Goal: Find contact information: Find contact information

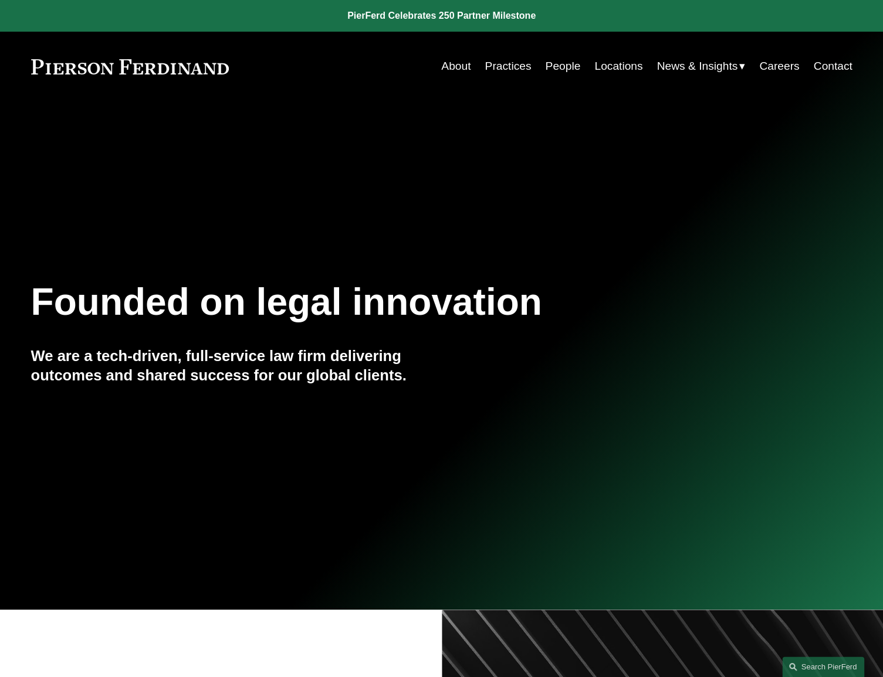
click at [729, 69] on link "Contact" at bounding box center [832, 66] width 39 height 22
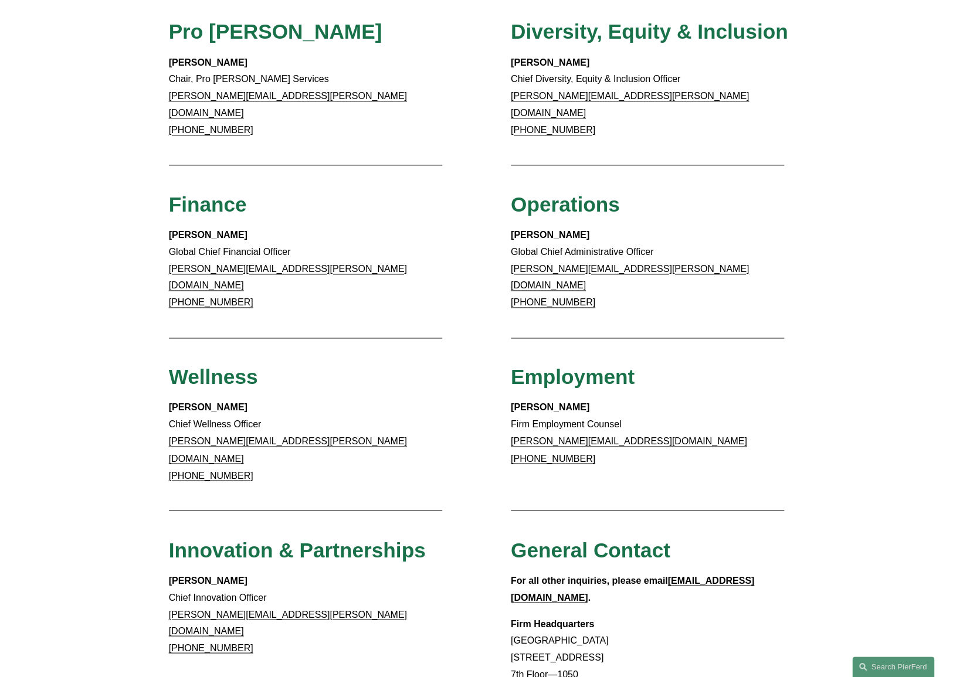
scroll to position [640, 0]
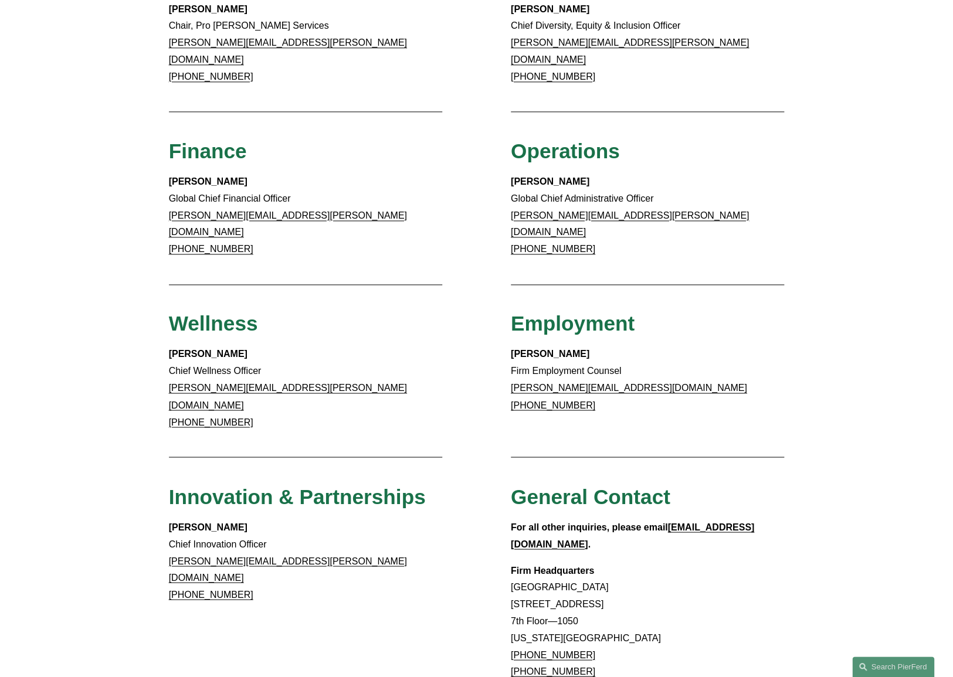
drag, startPoint x: 509, startPoint y: 511, endPoint x: 616, endPoint y: 603, distance: 140.9
click at [609, 608] on div "Client Inquiries For all client inquiries, please use the email below: inquirie…" at bounding box center [476, 107] width 953 height 1167
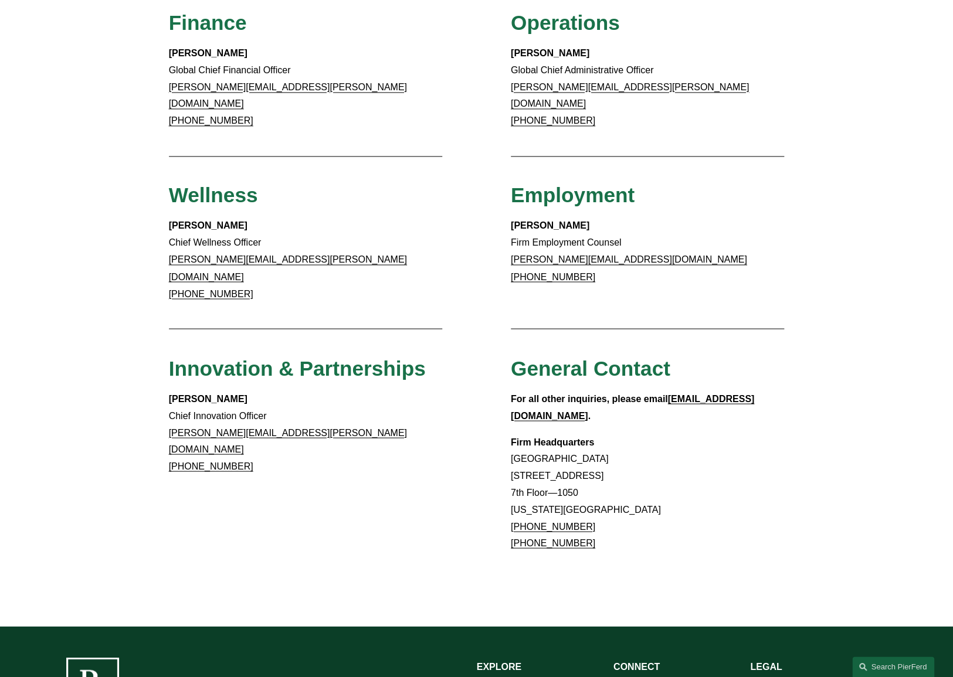
scroll to position [921, 0]
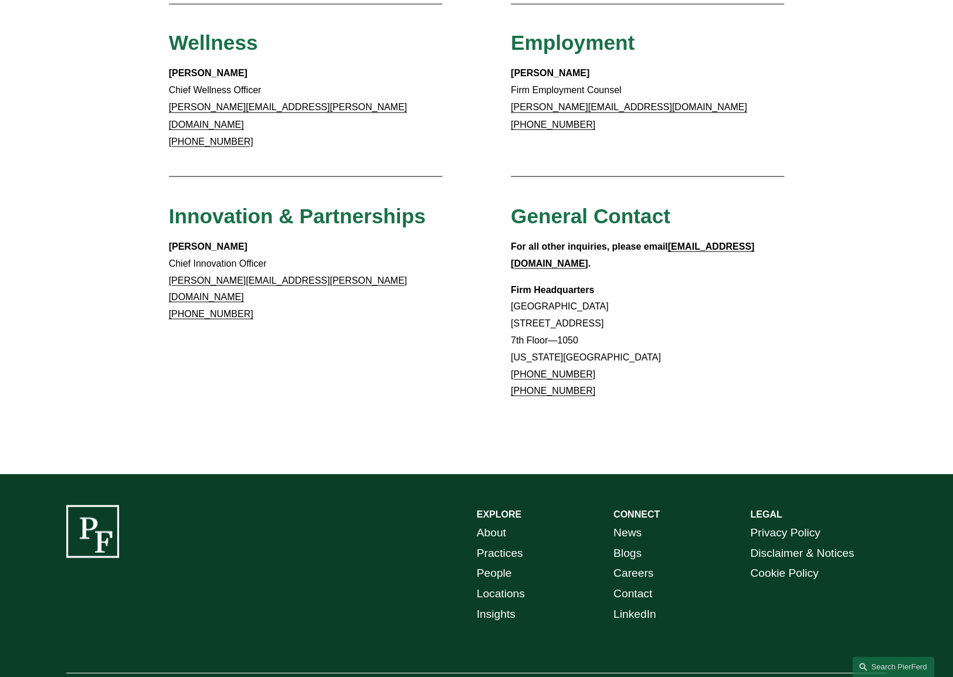
click at [489, 522] on link "About" at bounding box center [491, 532] width 29 height 21
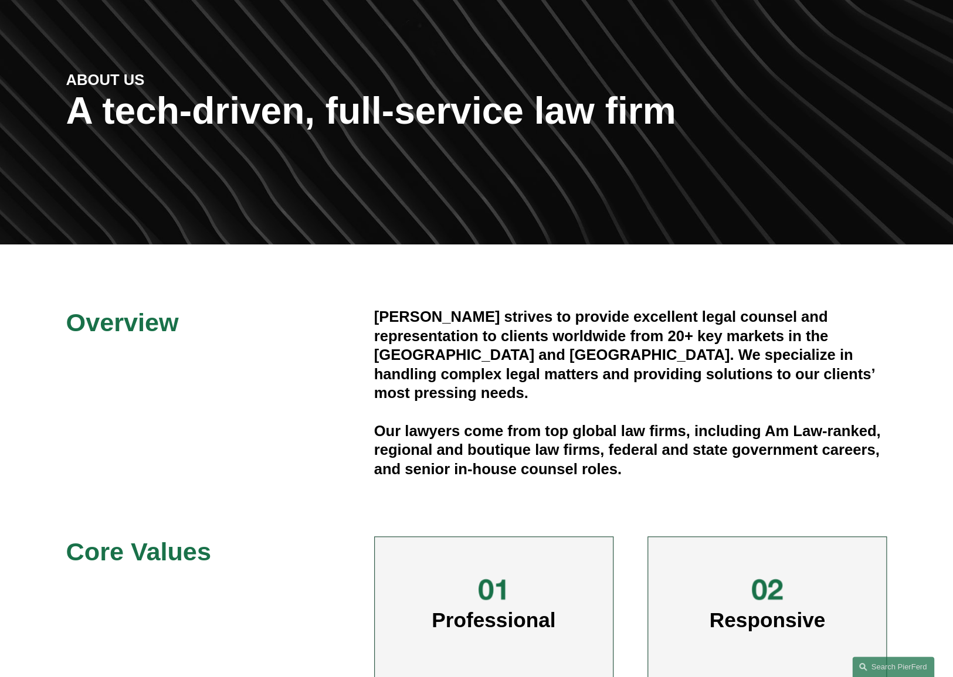
scroll to position [106, 0]
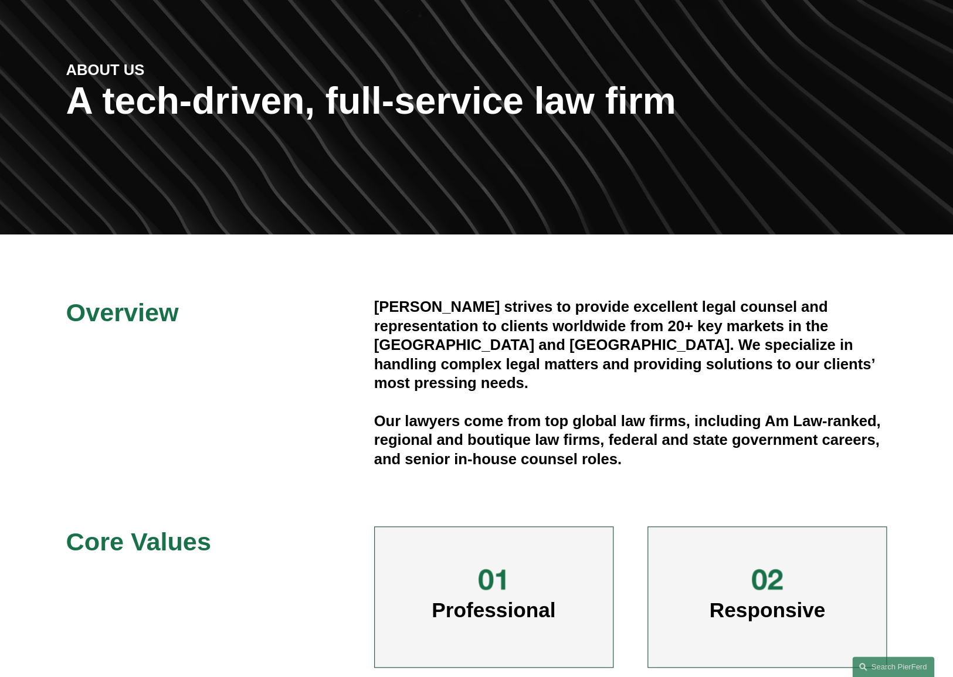
click at [432, 420] on h4 "Our lawyers come from top global law firms, including Am Law-ranked, regional a…" at bounding box center [630, 440] width 513 height 57
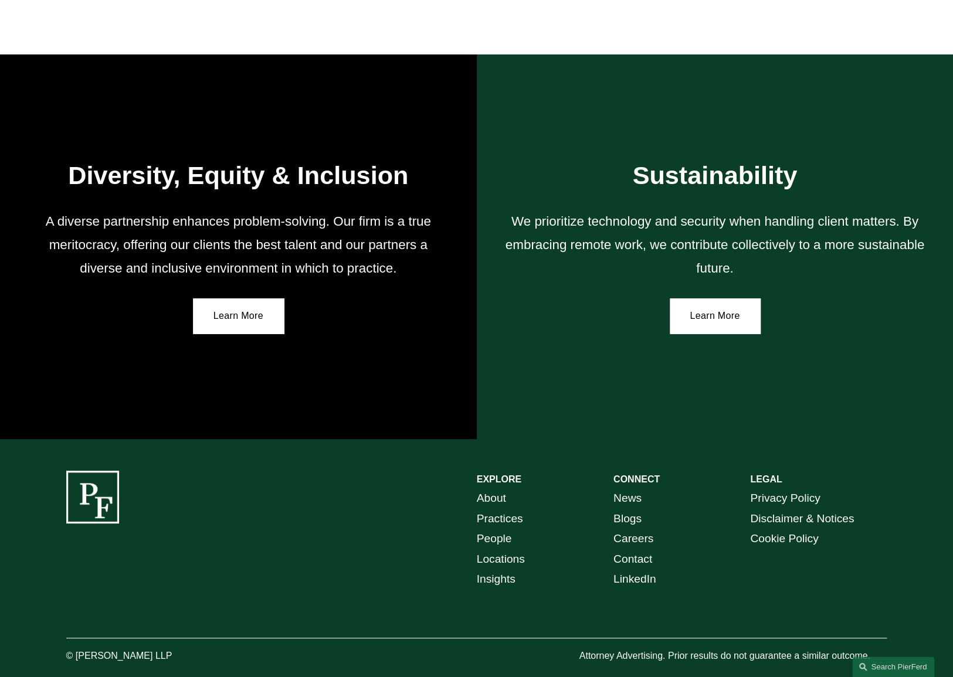
scroll to position [1933, 0]
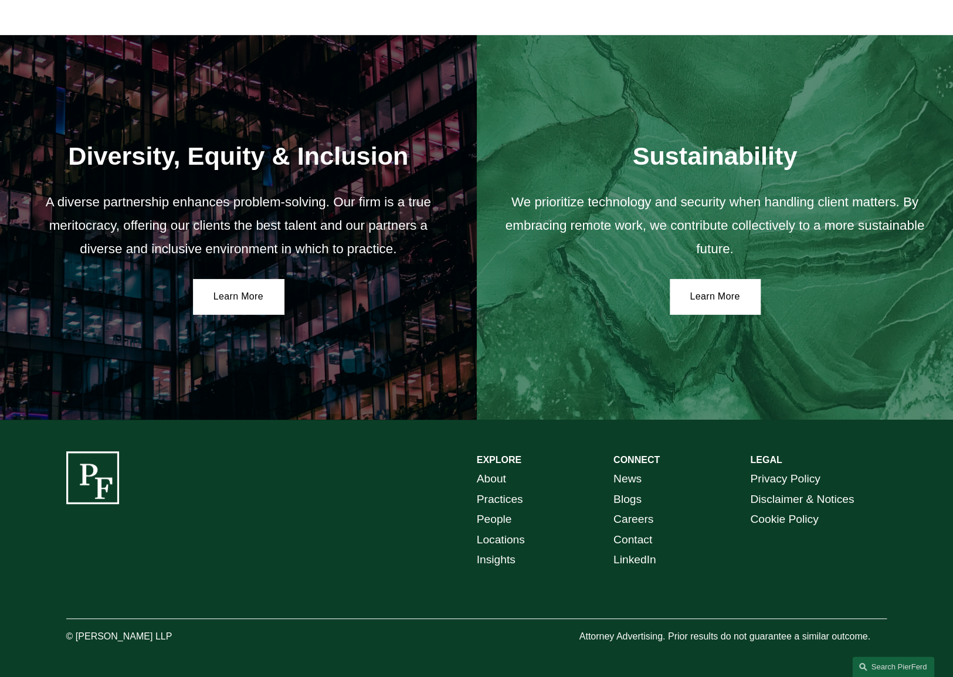
drag, startPoint x: 56, startPoint y: 636, endPoint x: 198, endPoint y: 639, distance: 142.0
click at [198, 639] on div "EXPLORE CONNECT About Practices People Locations Insights News Blogs Careers Co…" at bounding box center [476, 549] width 953 height 194
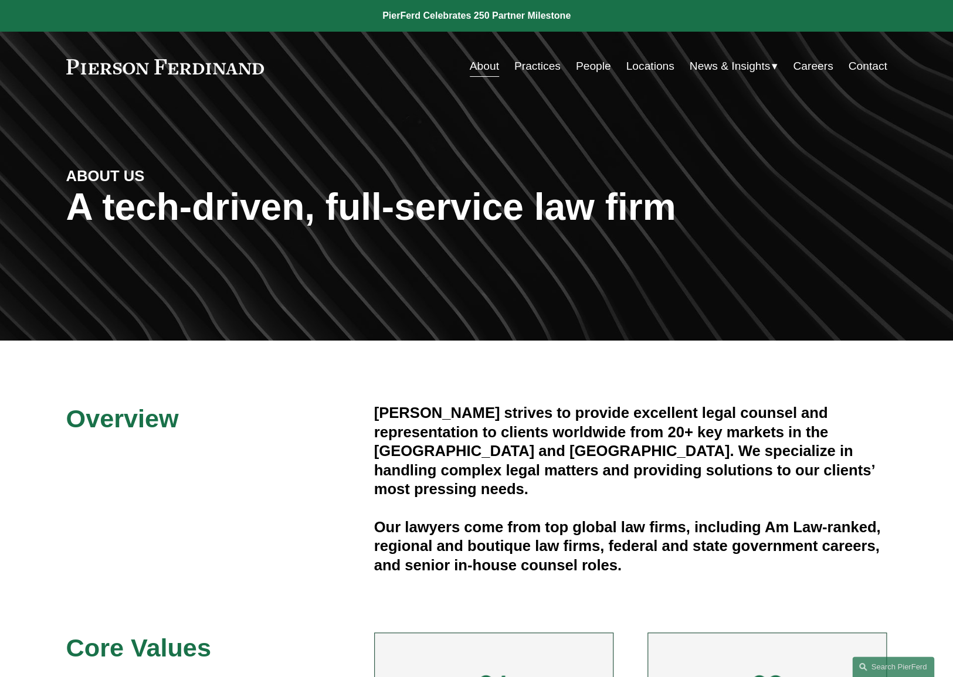
scroll to position [0, 0]
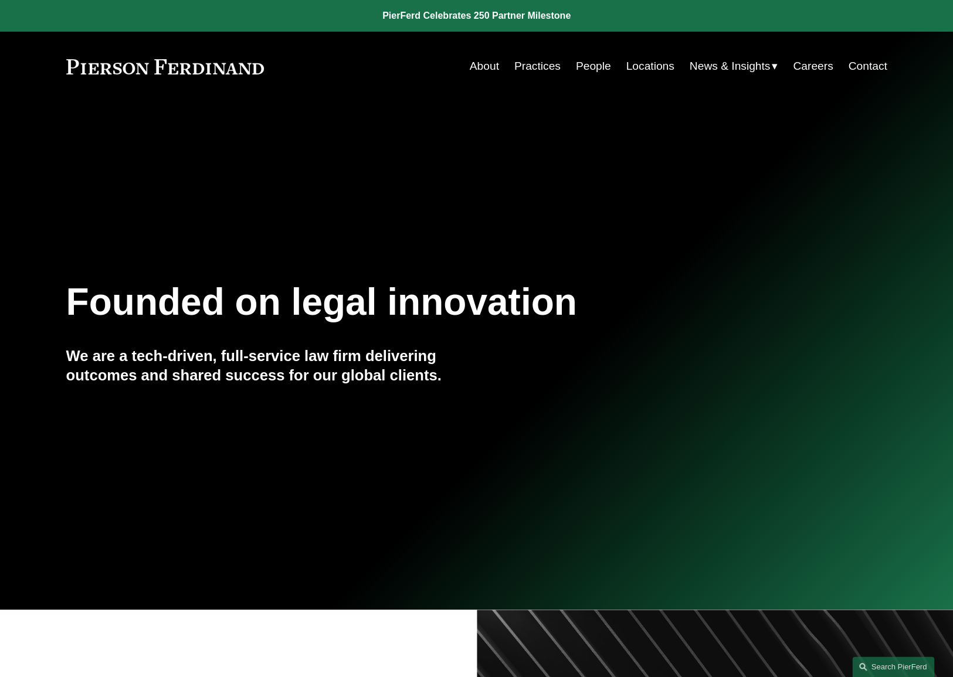
click at [335, 190] on div "Founded on legal innovation We are a tech-driven, full-service law firm deliver…" at bounding box center [476, 355] width 953 height 330
click at [482, 65] on link "About" at bounding box center [484, 66] width 29 height 22
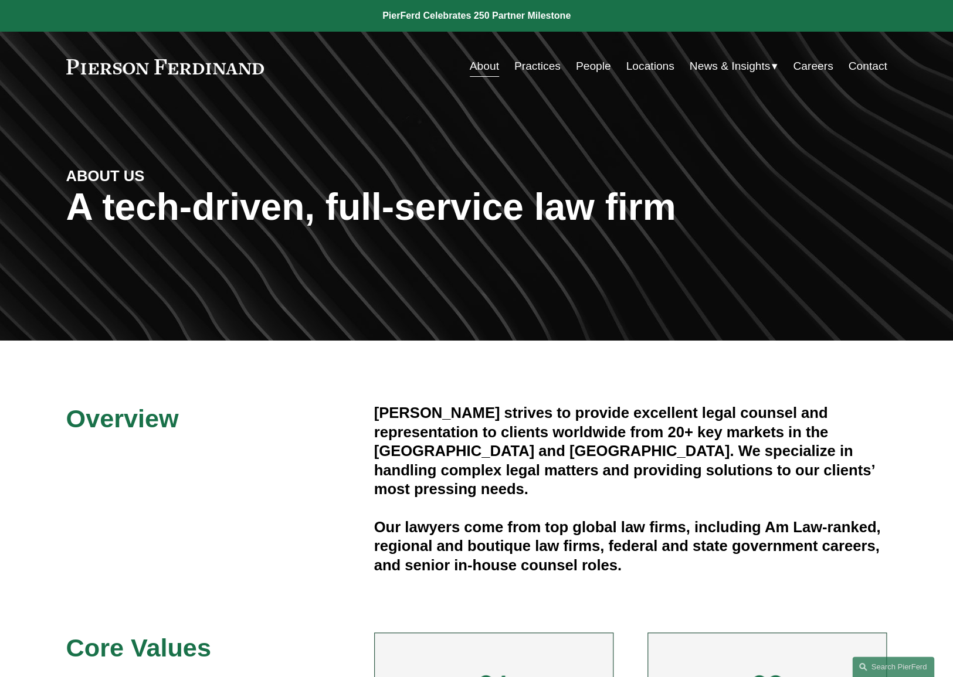
click at [861, 64] on link "Contact" at bounding box center [867, 66] width 39 height 22
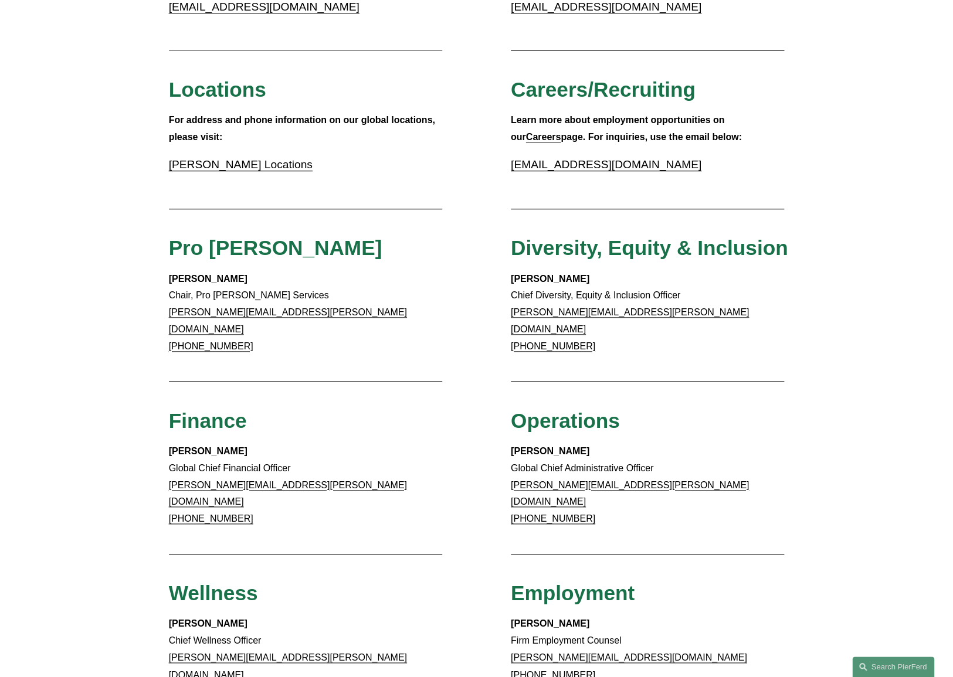
scroll to position [426, 0]
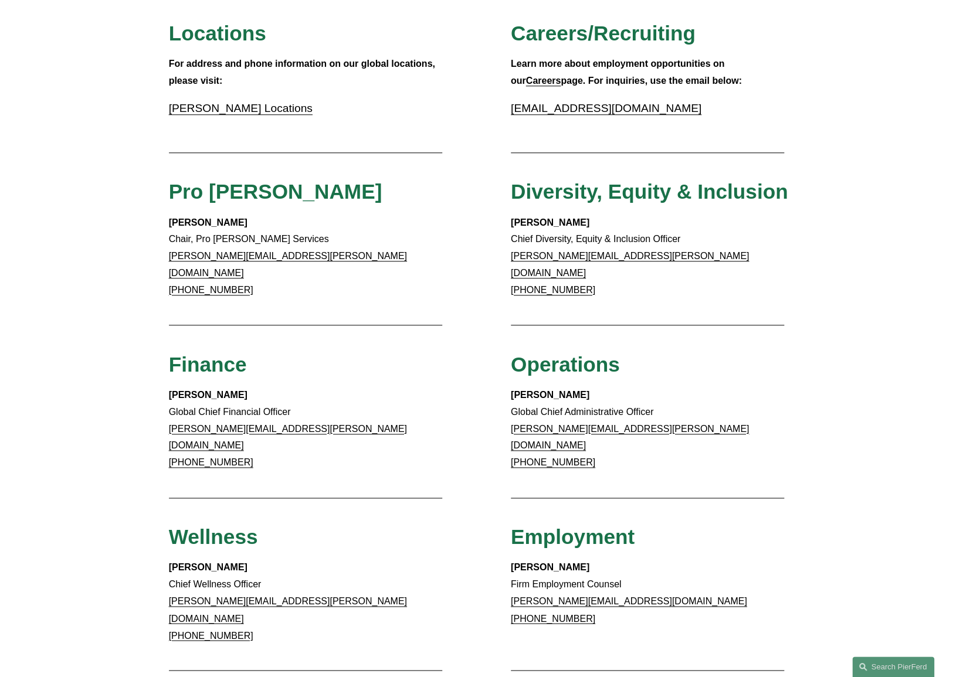
drag, startPoint x: 167, startPoint y: 503, endPoint x: 293, endPoint y: 596, distance: 157.2
click at [294, 592] on div "Client Inquiries For all client inquiries, please use the email below: [EMAIL_A…" at bounding box center [476, 321] width 953 height 1167
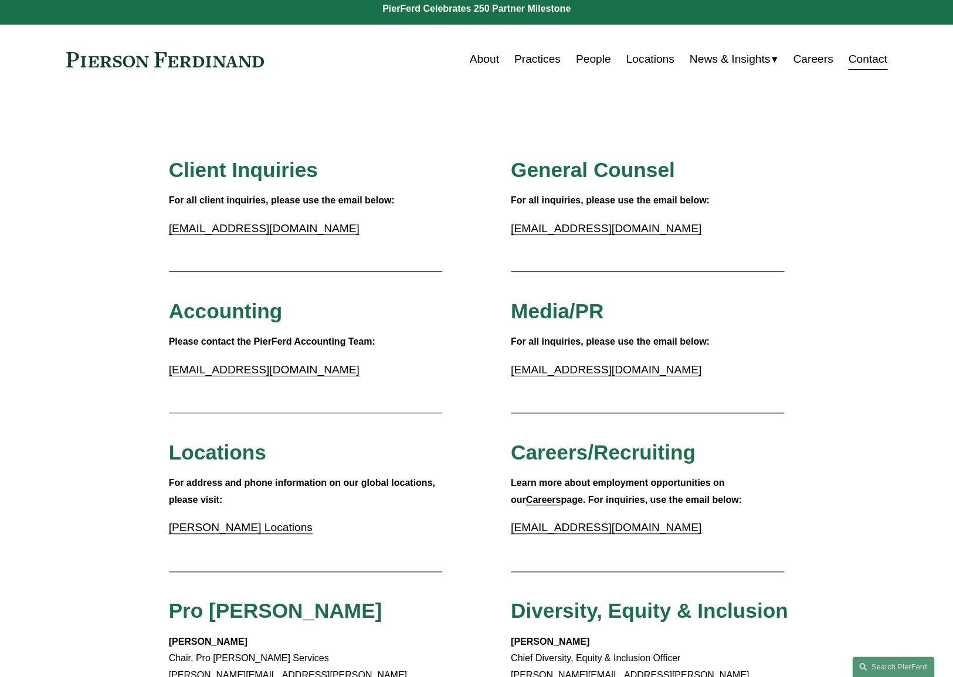
scroll to position [0, 0]
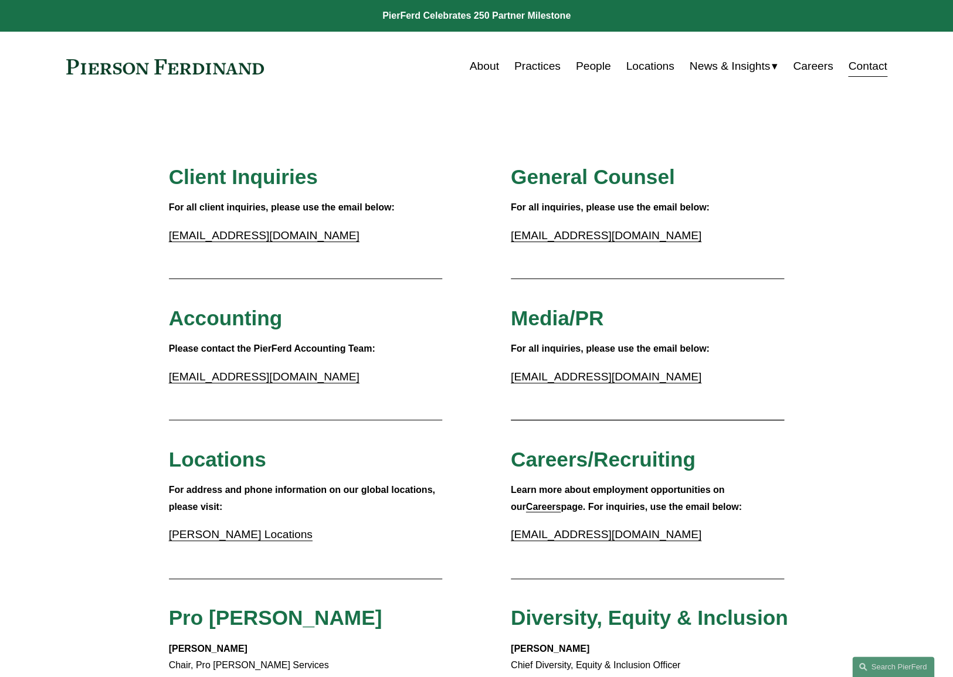
click at [476, 66] on link "About" at bounding box center [484, 66] width 29 height 22
